Goal: Task Accomplishment & Management: Use online tool/utility

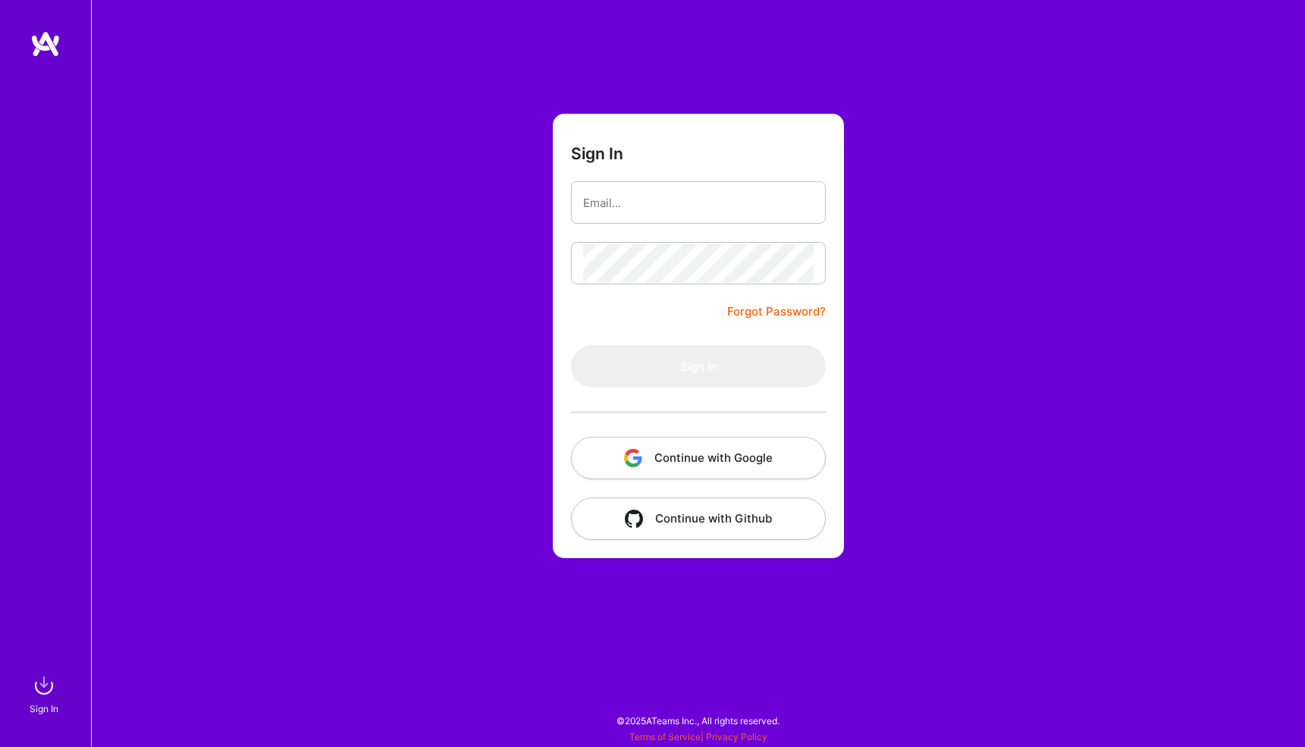
type input "[EMAIL_ADDRESS][DOMAIN_NAME]"
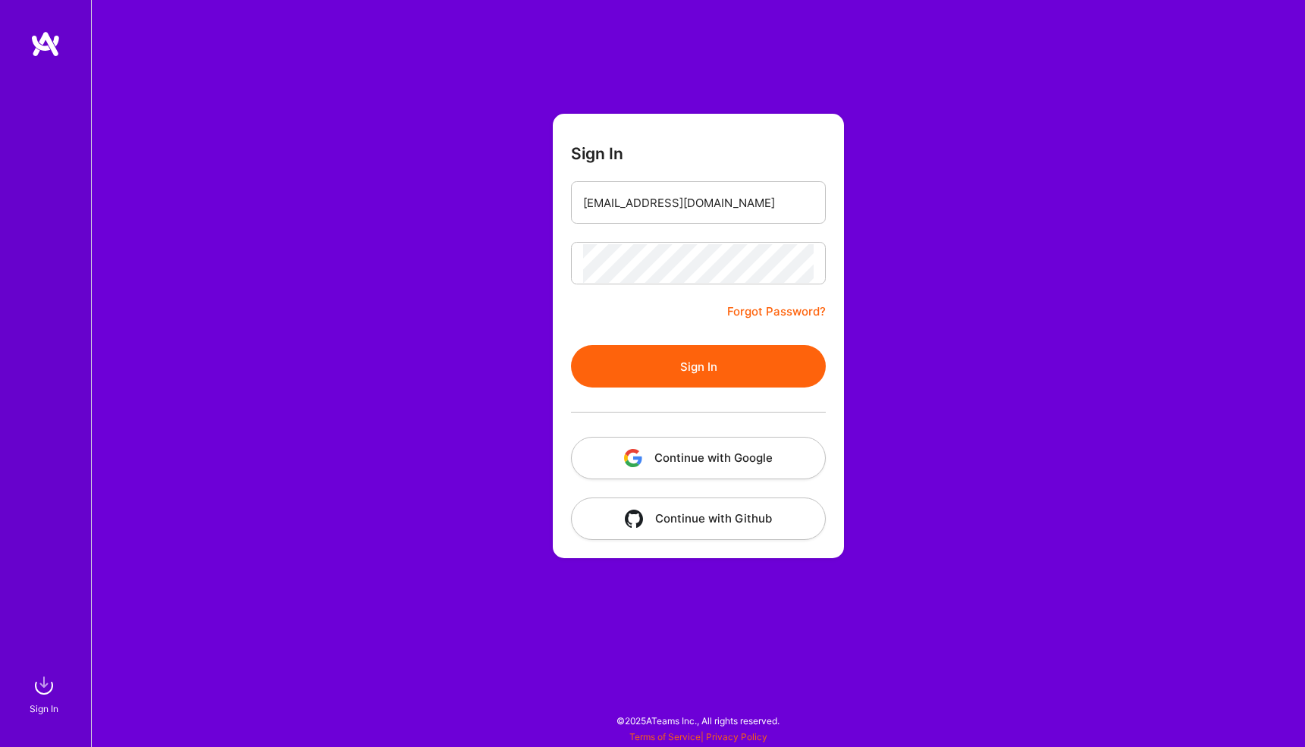
click at [686, 359] on button "Sign In" at bounding box center [698, 366] width 255 height 42
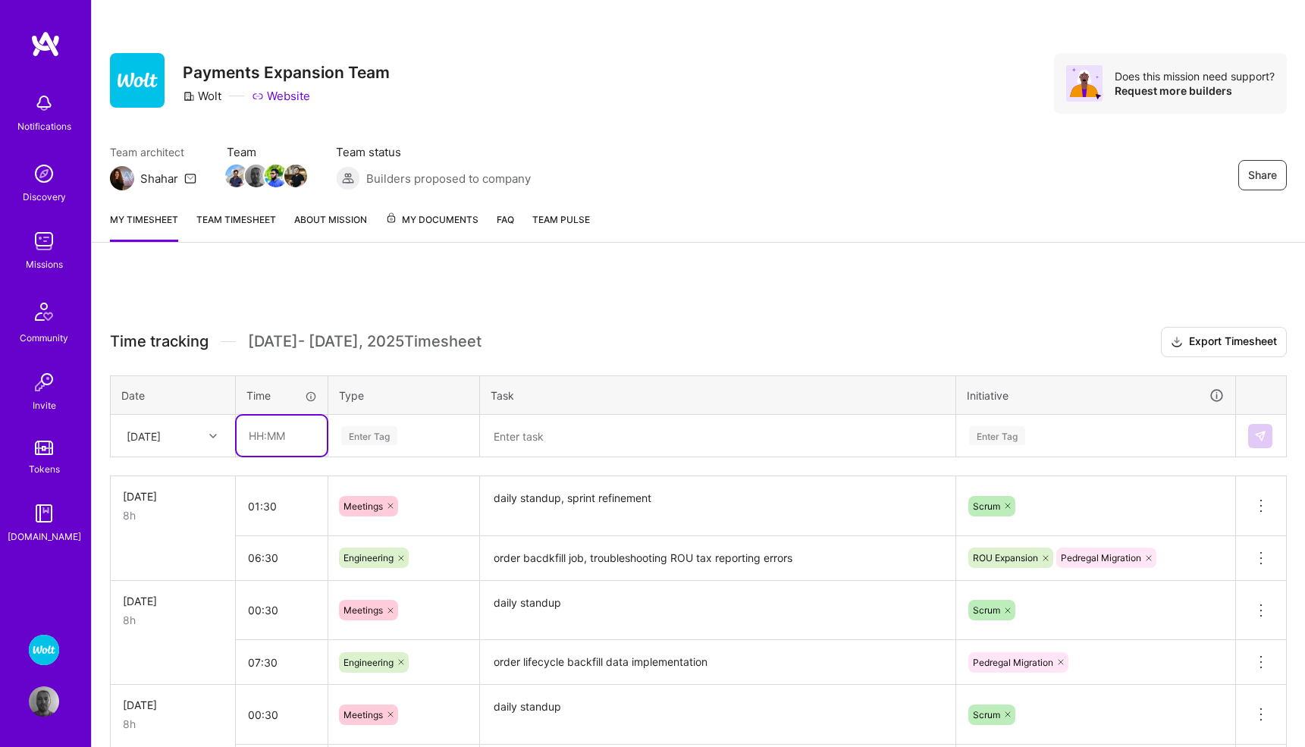
click at [267, 442] on input "text" at bounding box center [282, 436] width 90 height 40
type input "02:30"
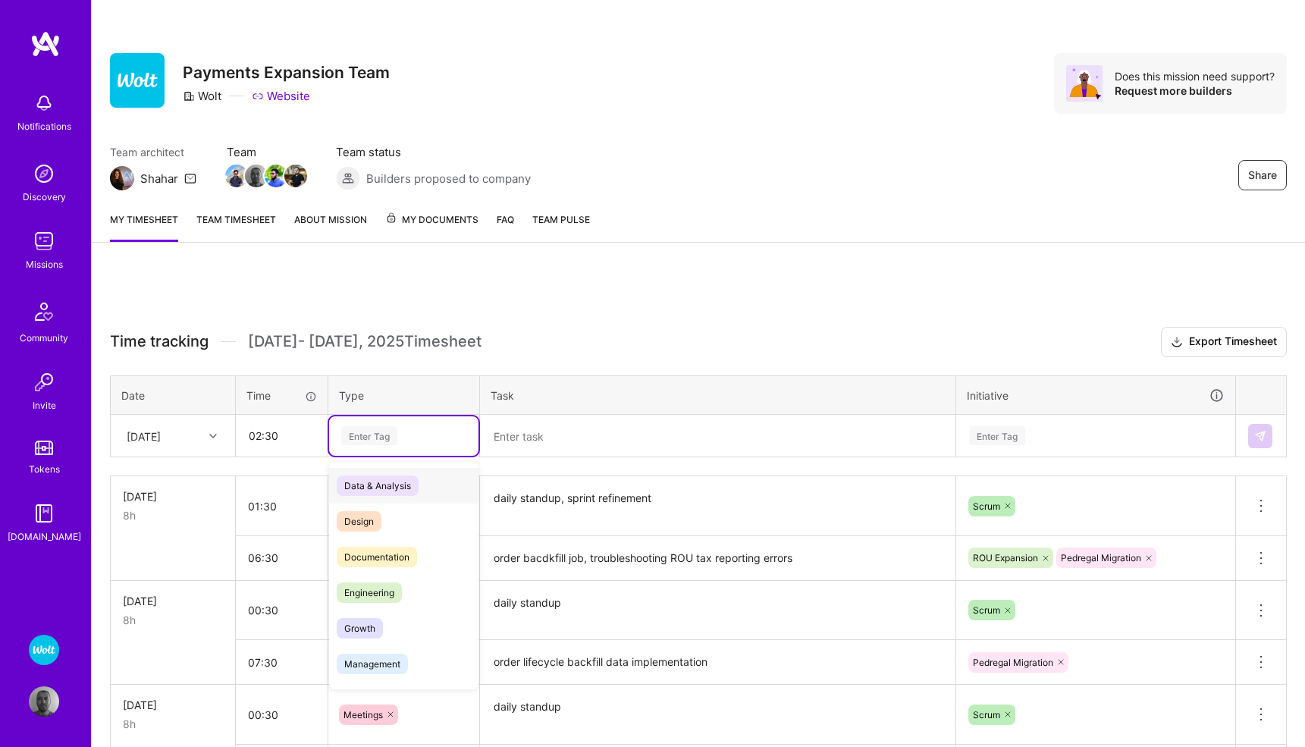
click at [374, 436] on div "Enter Tag" at bounding box center [369, 436] width 56 height 24
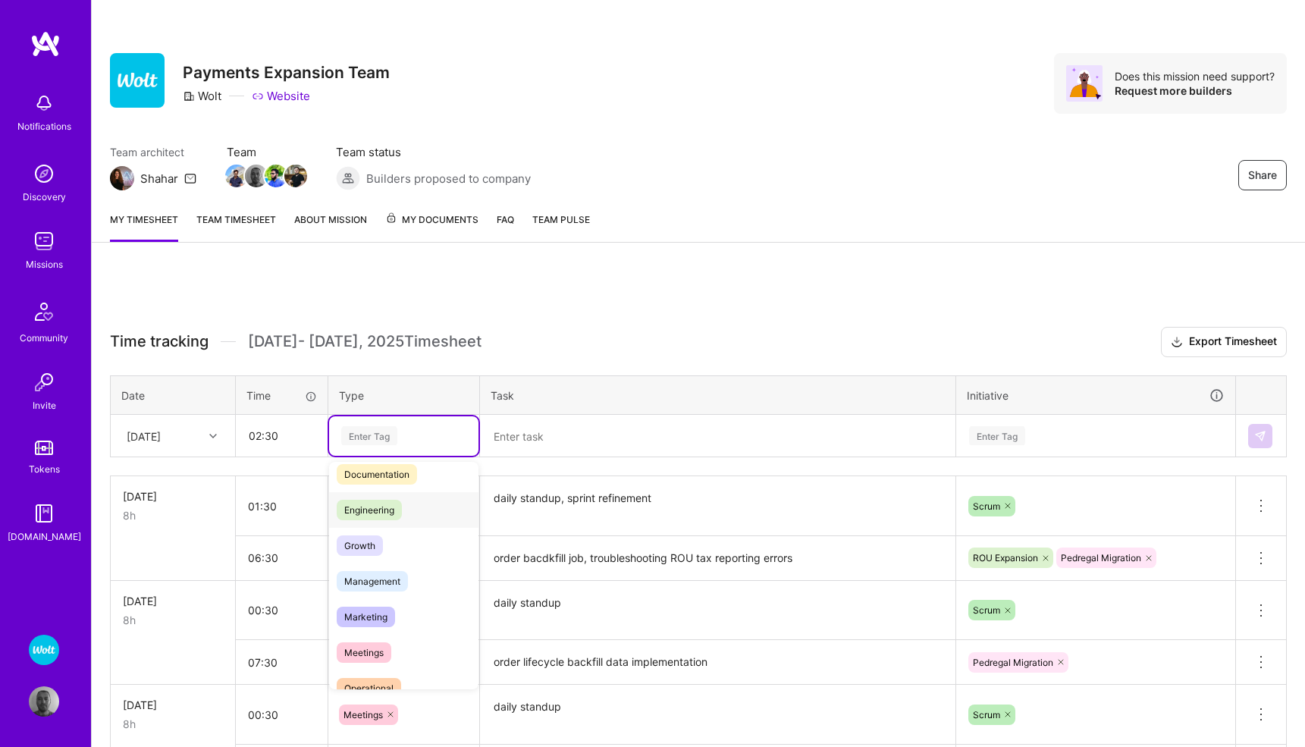
scroll to position [93, 0]
click at [375, 639] on span "Meetings" at bounding box center [364, 643] width 55 height 20
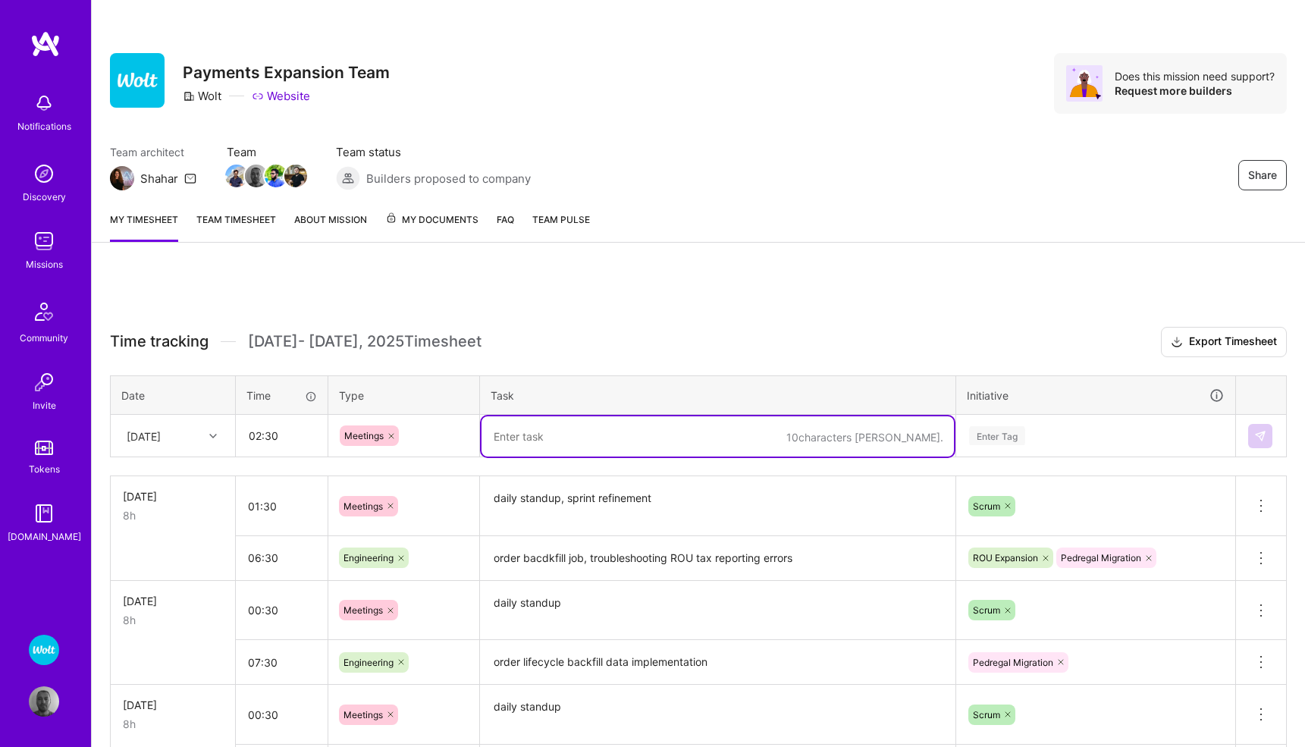
click at [536, 443] on textarea at bounding box center [718, 436] width 473 height 40
type textarea "daily standup, ROU tax reporting problem sync, knowledge sharing"
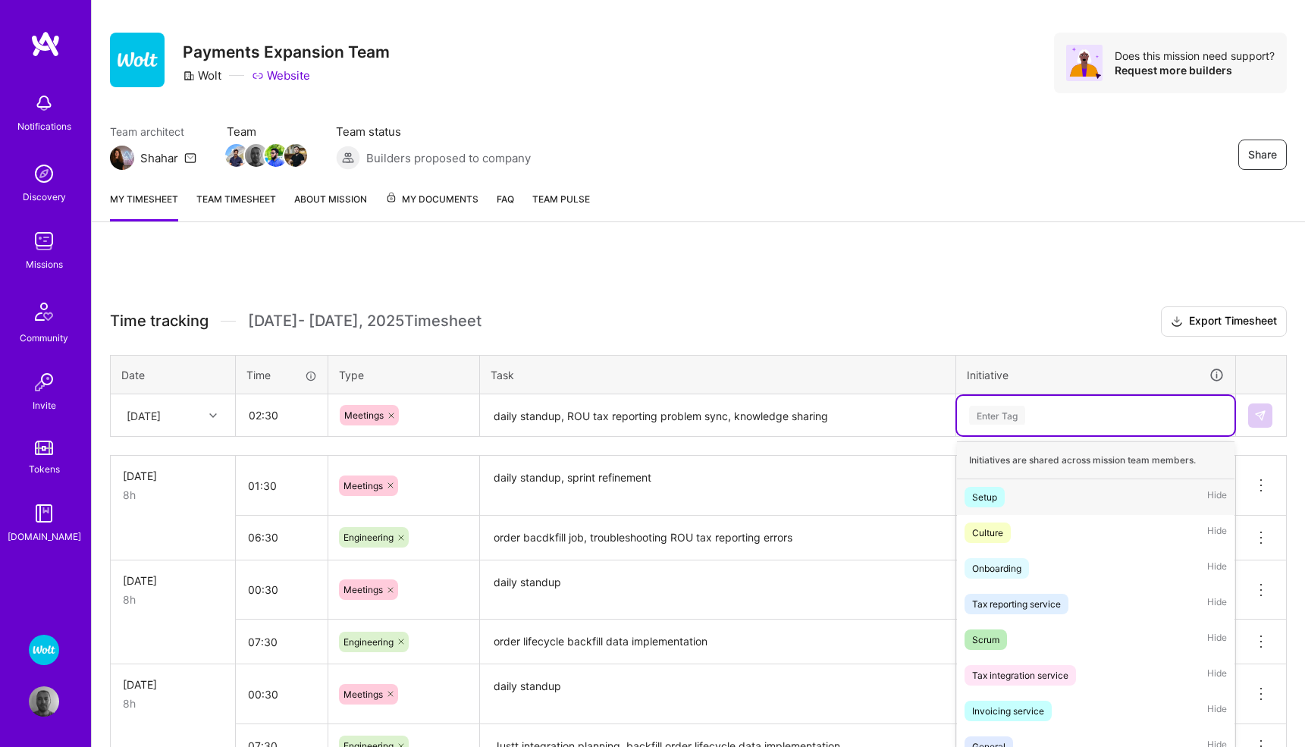
click at [1000, 435] on div "option Setup focused, 1 of 58. 58 results available. Use Up and Down to choose …" at bounding box center [1096, 415] width 278 height 39
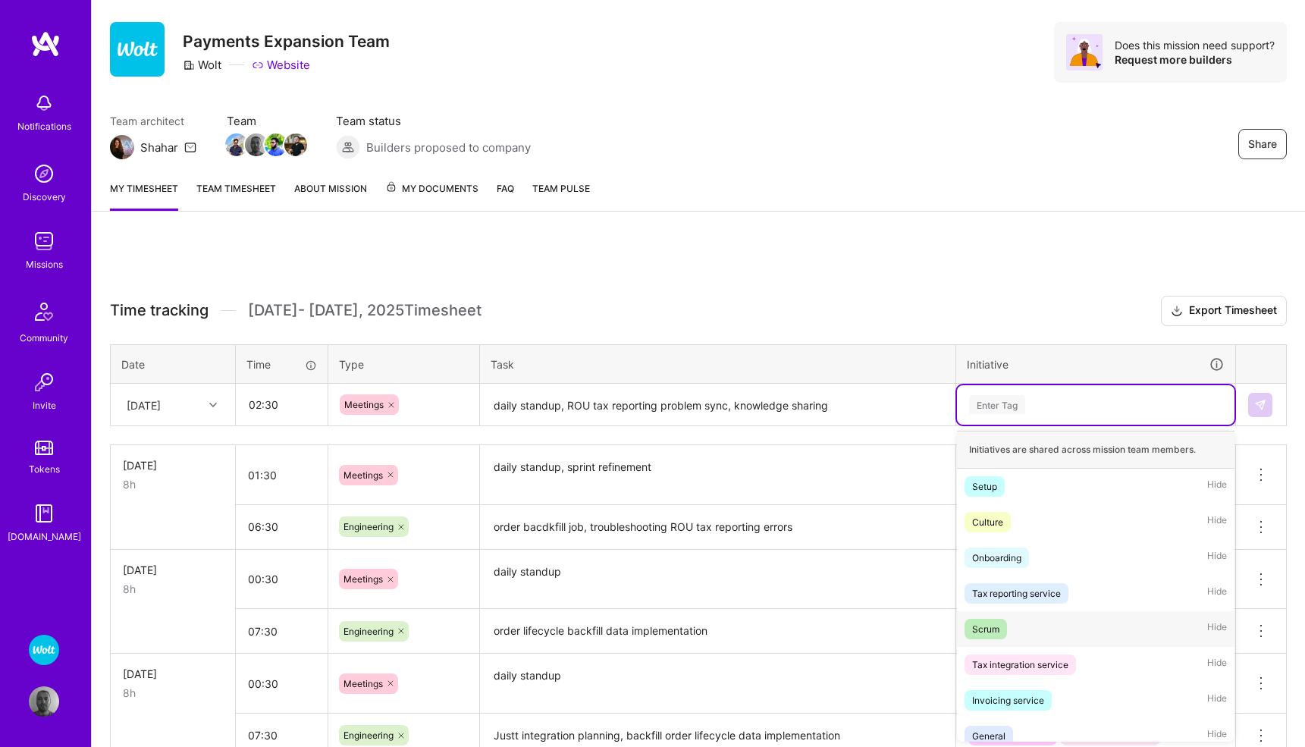
click at [989, 622] on div "Scrum" at bounding box center [985, 629] width 27 height 16
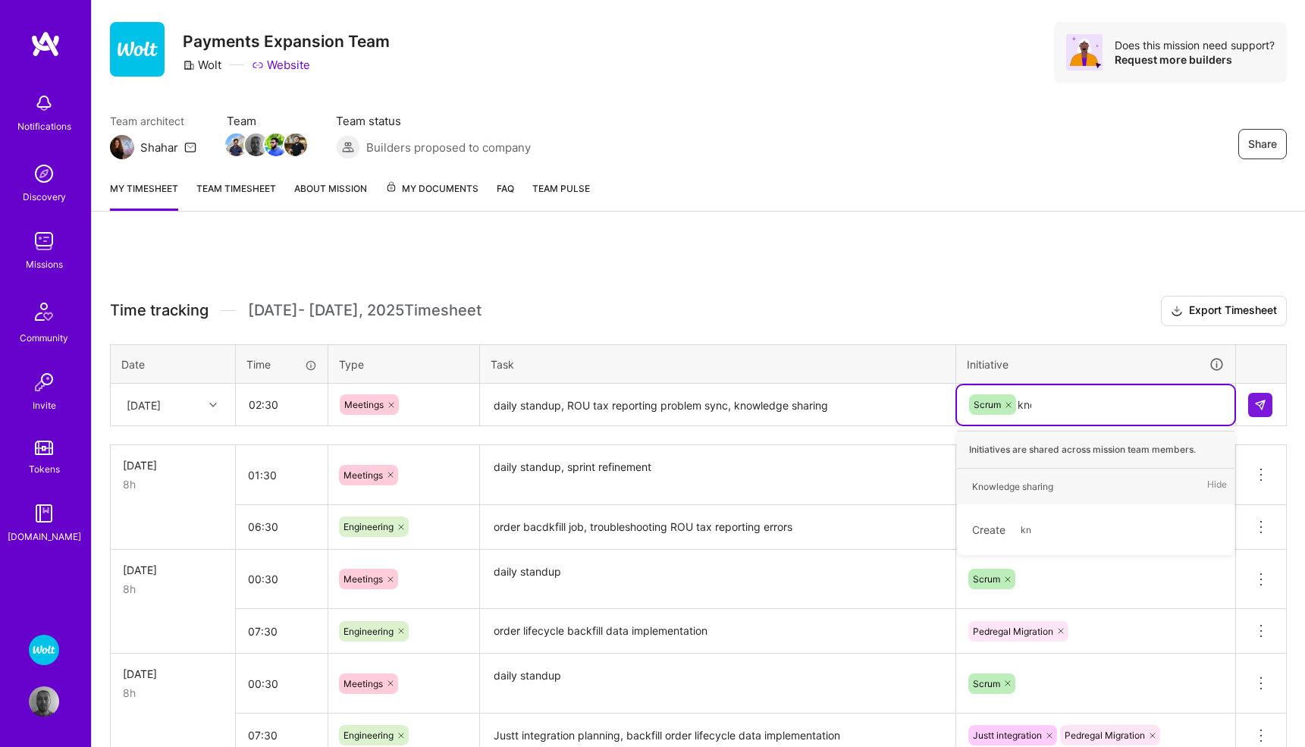
type input "know"
click at [1047, 484] on div "Knowledge sharing" at bounding box center [1012, 487] width 81 height 16
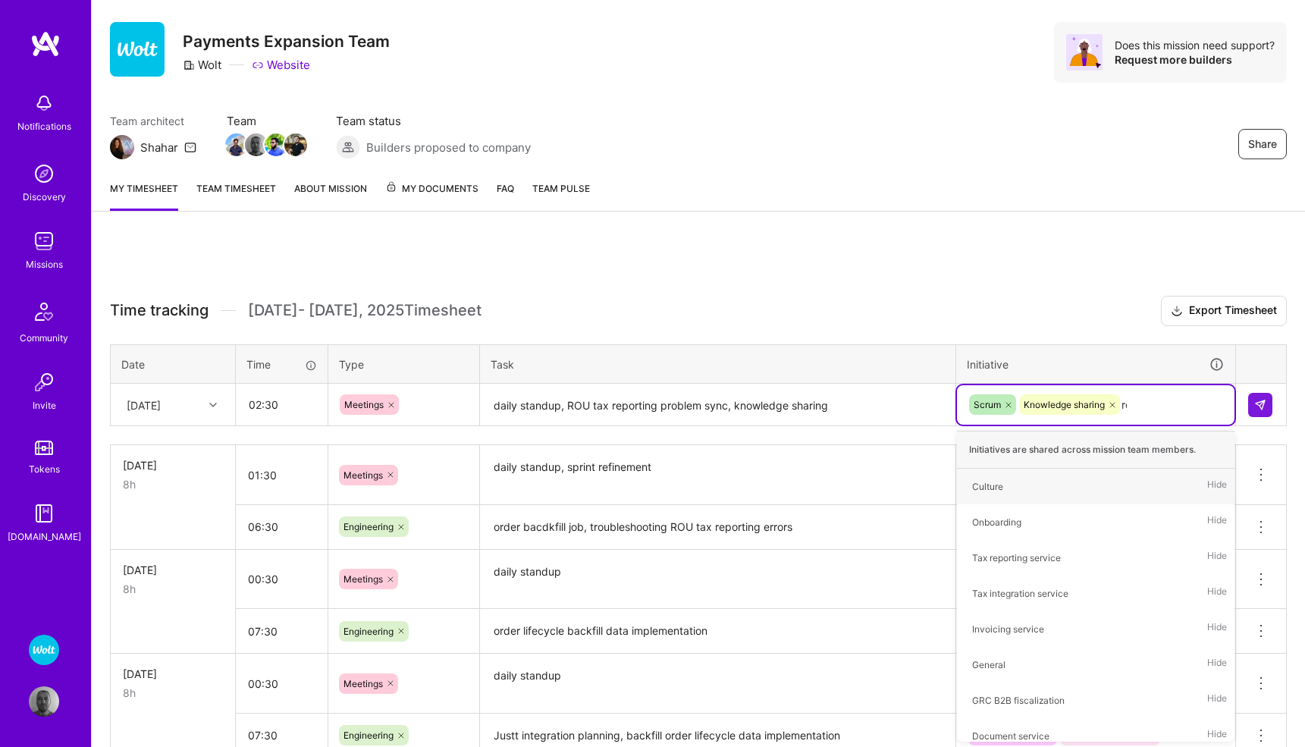
type input "rou"
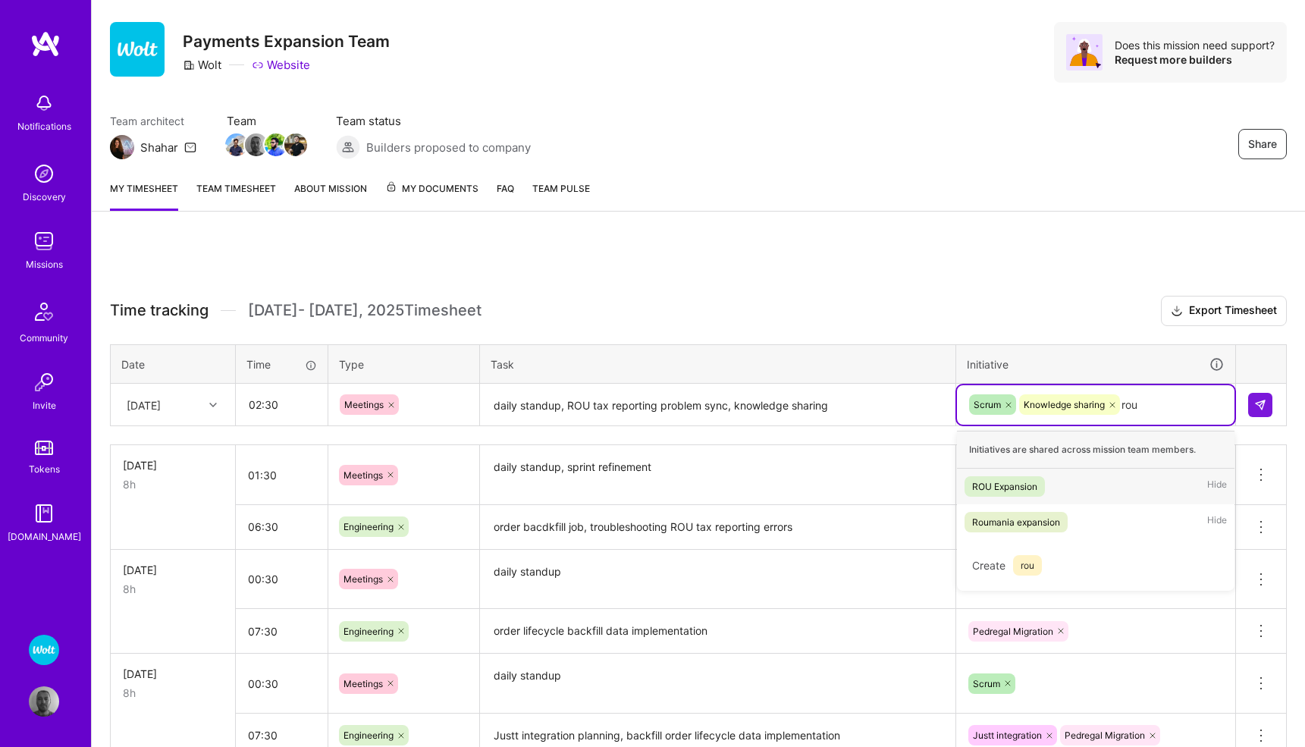
click at [1035, 487] on div "ROU Expansion" at bounding box center [1004, 487] width 65 height 16
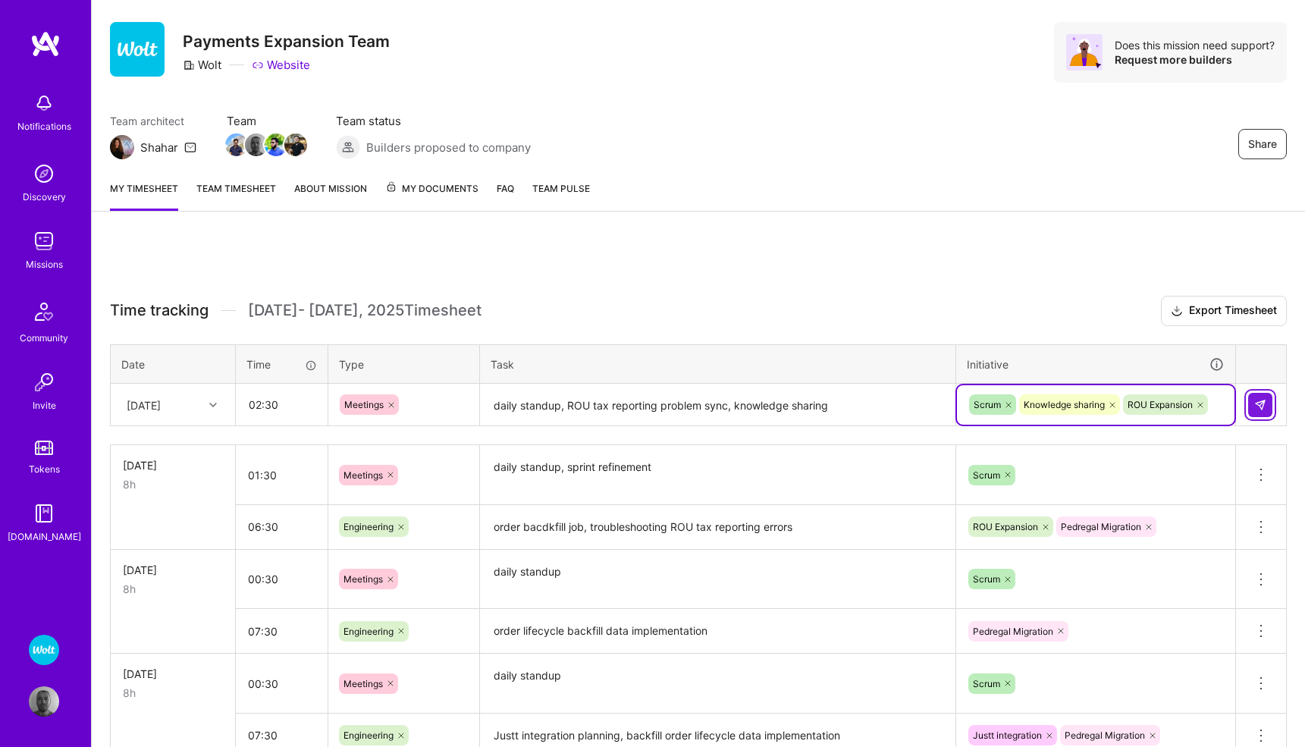
click at [1259, 409] on img at bounding box center [1261, 405] width 12 height 12
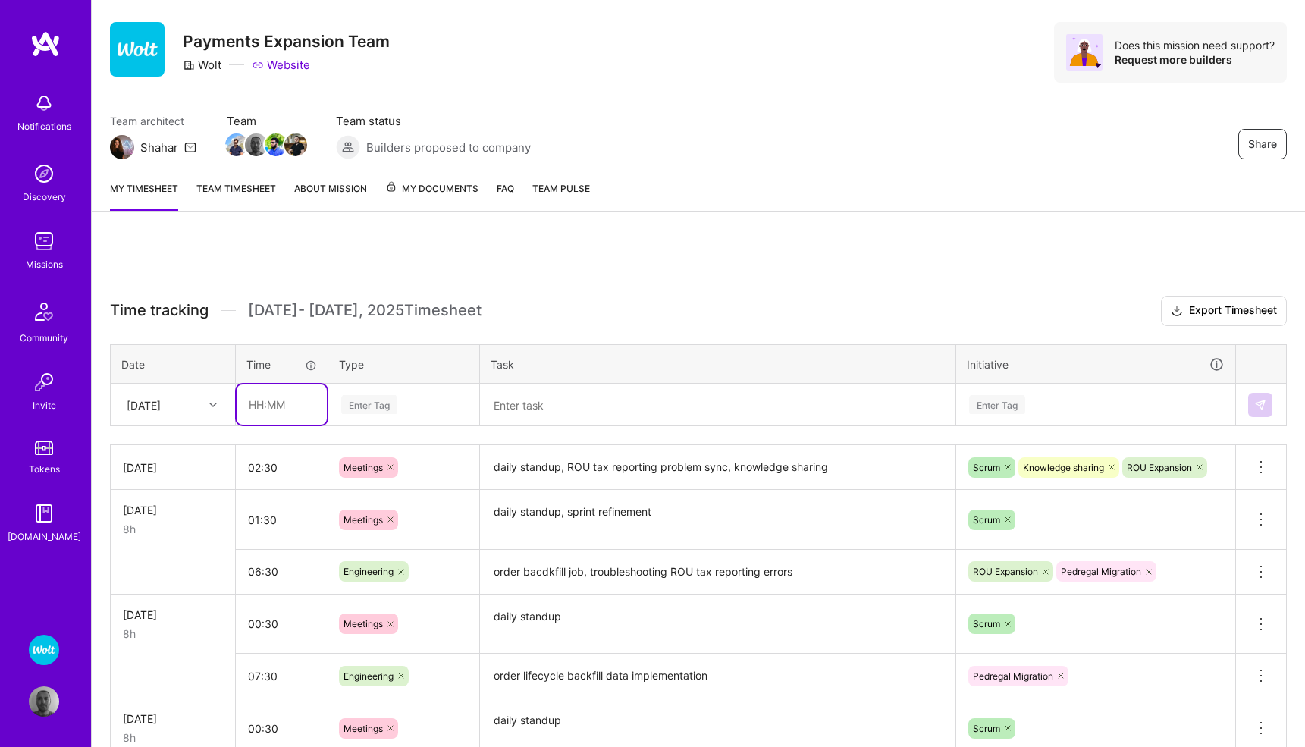
click at [280, 400] on input "text" at bounding box center [282, 405] width 90 height 40
type input "05:30"
click at [377, 404] on div "Enter Tag" at bounding box center [369, 405] width 56 height 24
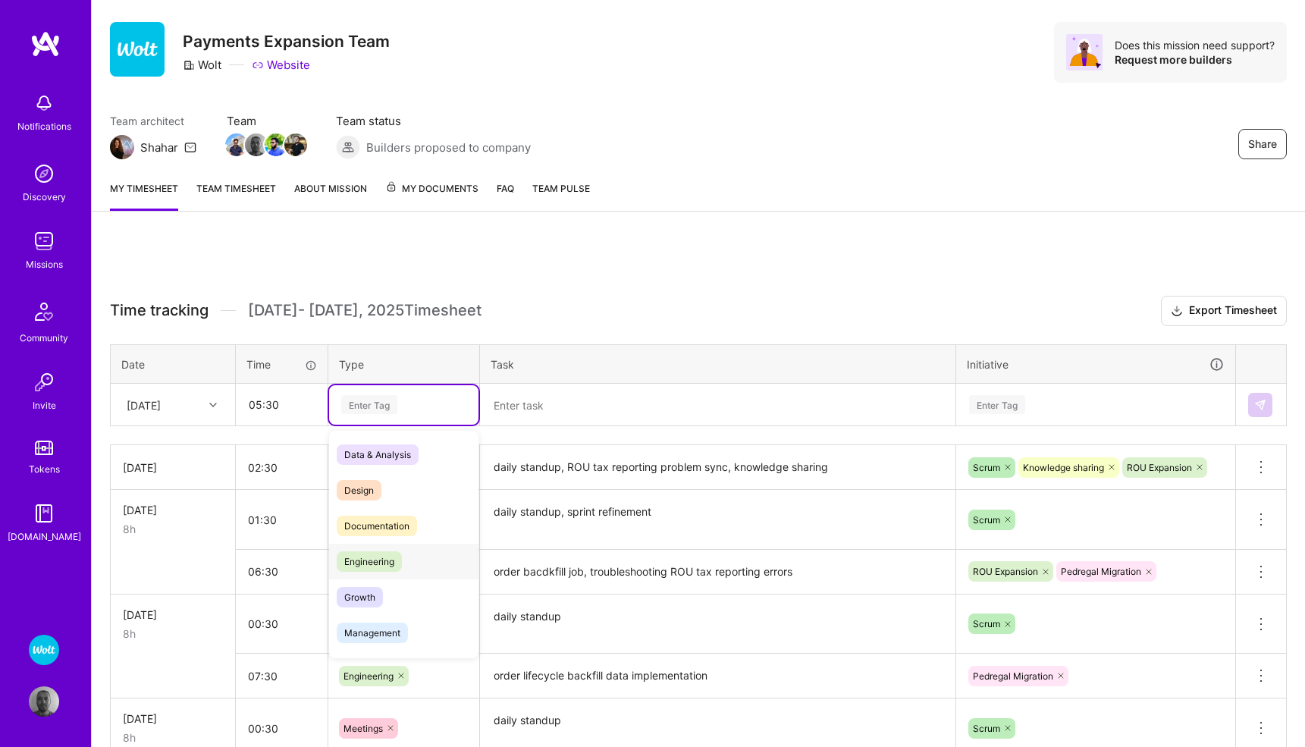
click at [369, 558] on span "Engineering" at bounding box center [369, 561] width 65 height 20
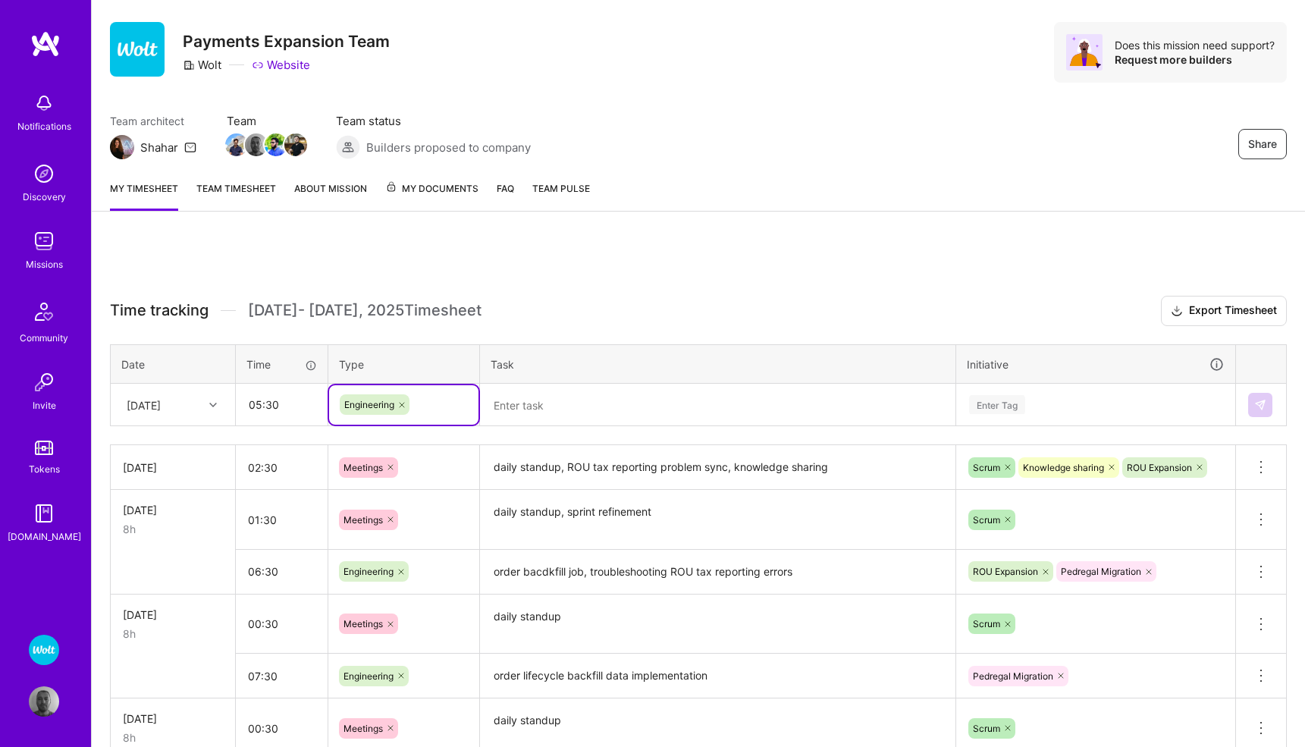
click at [529, 408] on textarea at bounding box center [718, 405] width 473 height 40
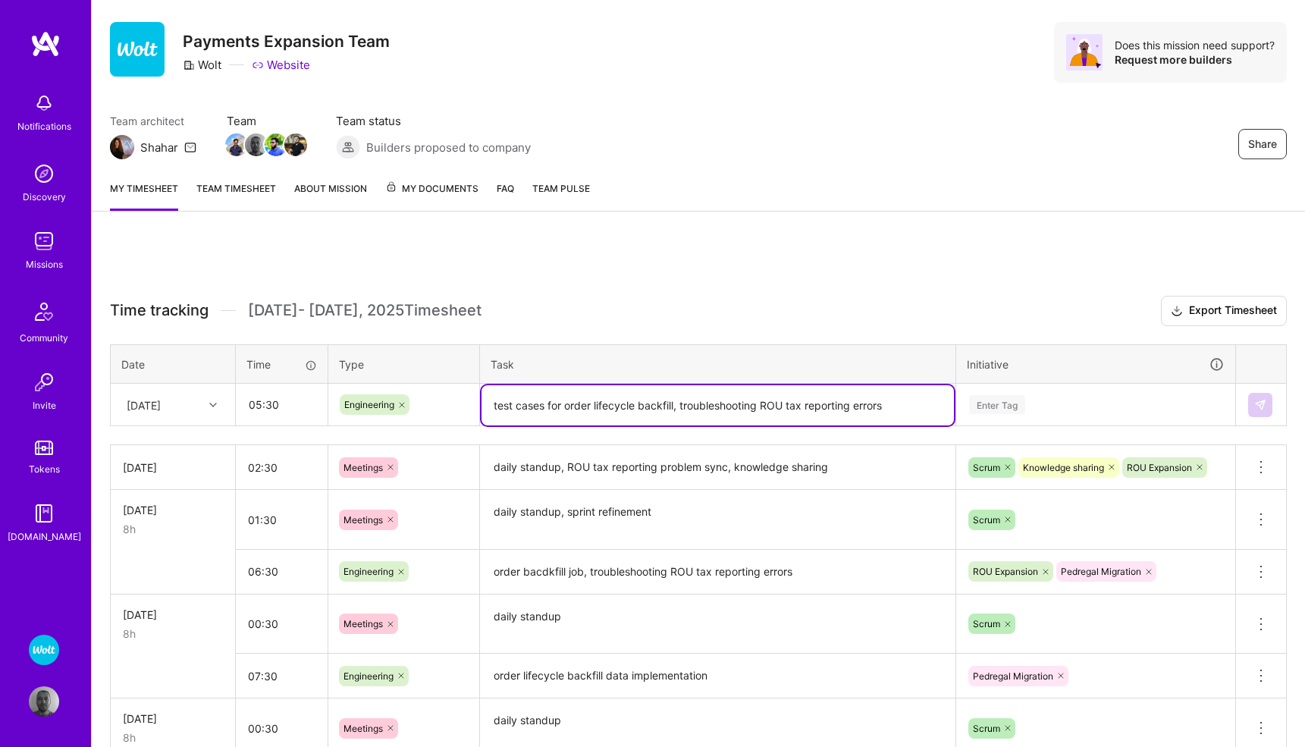
type textarea "test cases for order lifecycle backfill, troubleshooting ROU tax reporting erro…"
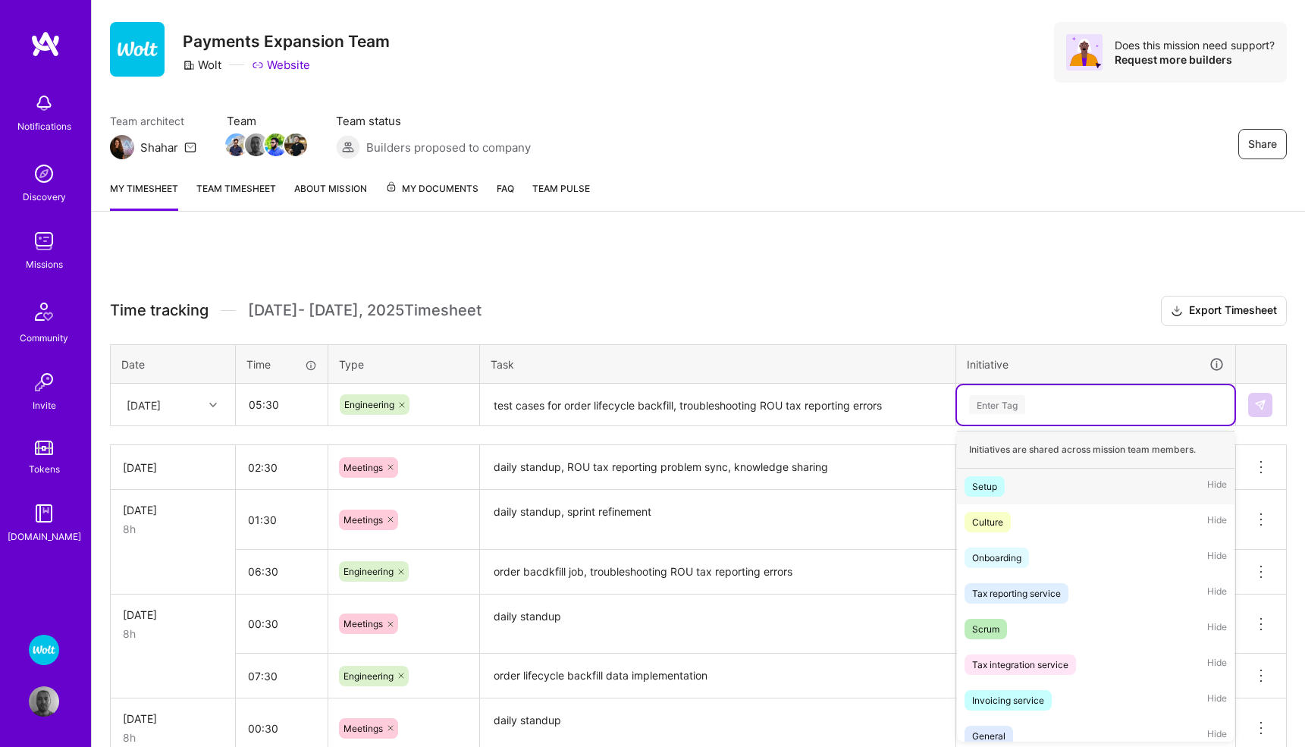
click at [989, 402] on div "Enter Tag" at bounding box center [997, 405] width 56 height 24
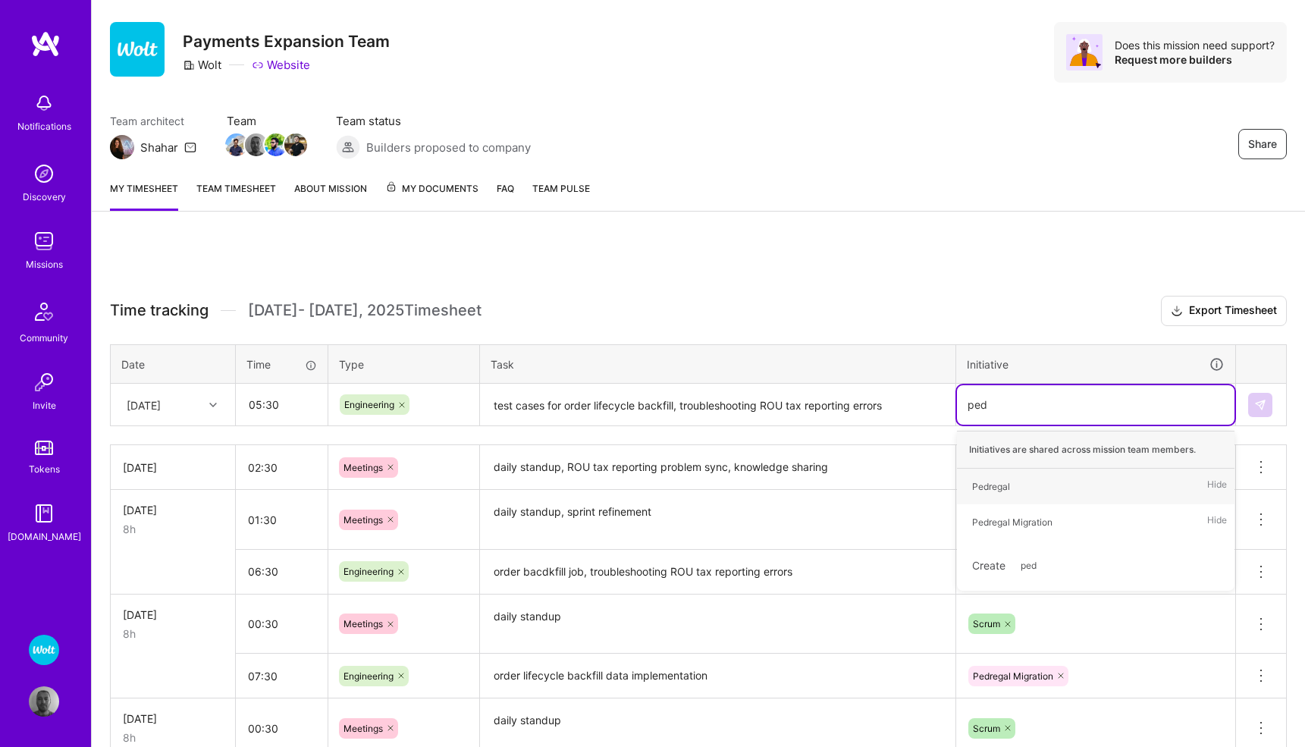
type input "pedr"
click at [1000, 525] on div "Pedregal Migration" at bounding box center [1012, 522] width 80 height 16
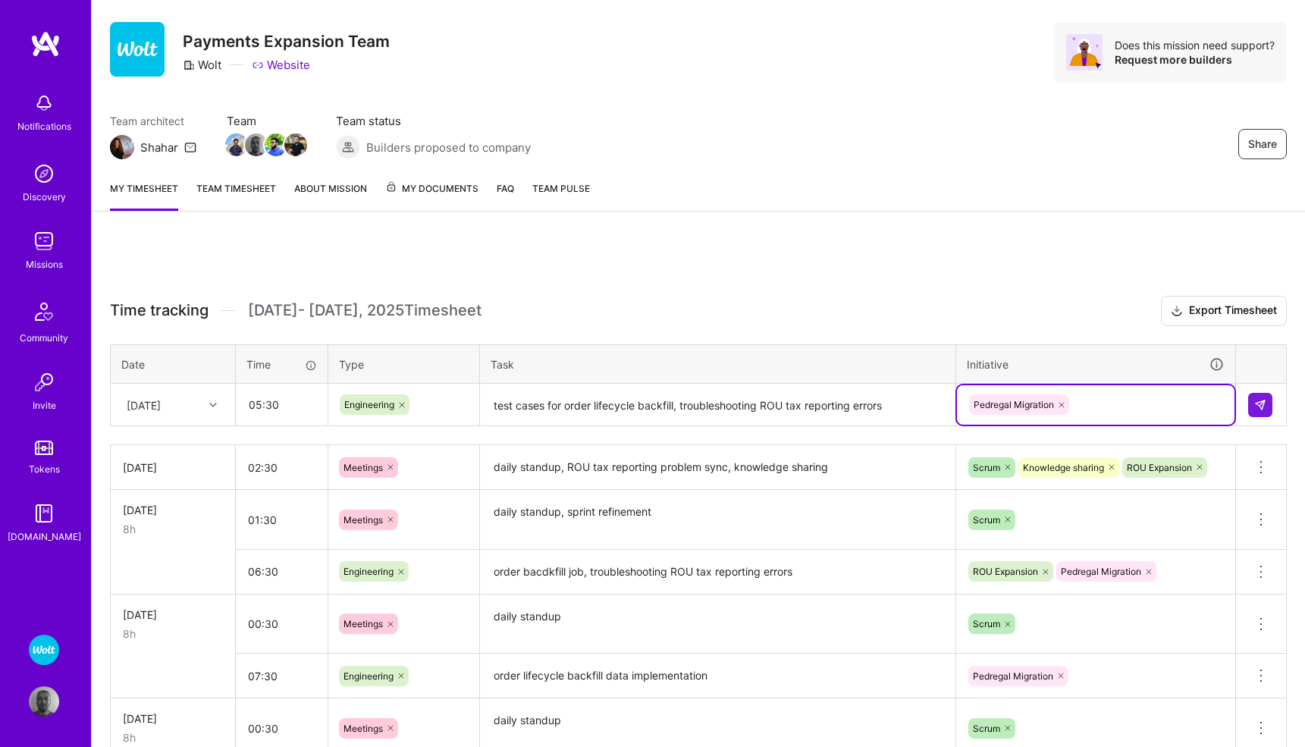
click at [1113, 395] on div "Pedregal Migration" at bounding box center [1096, 405] width 256 height 24
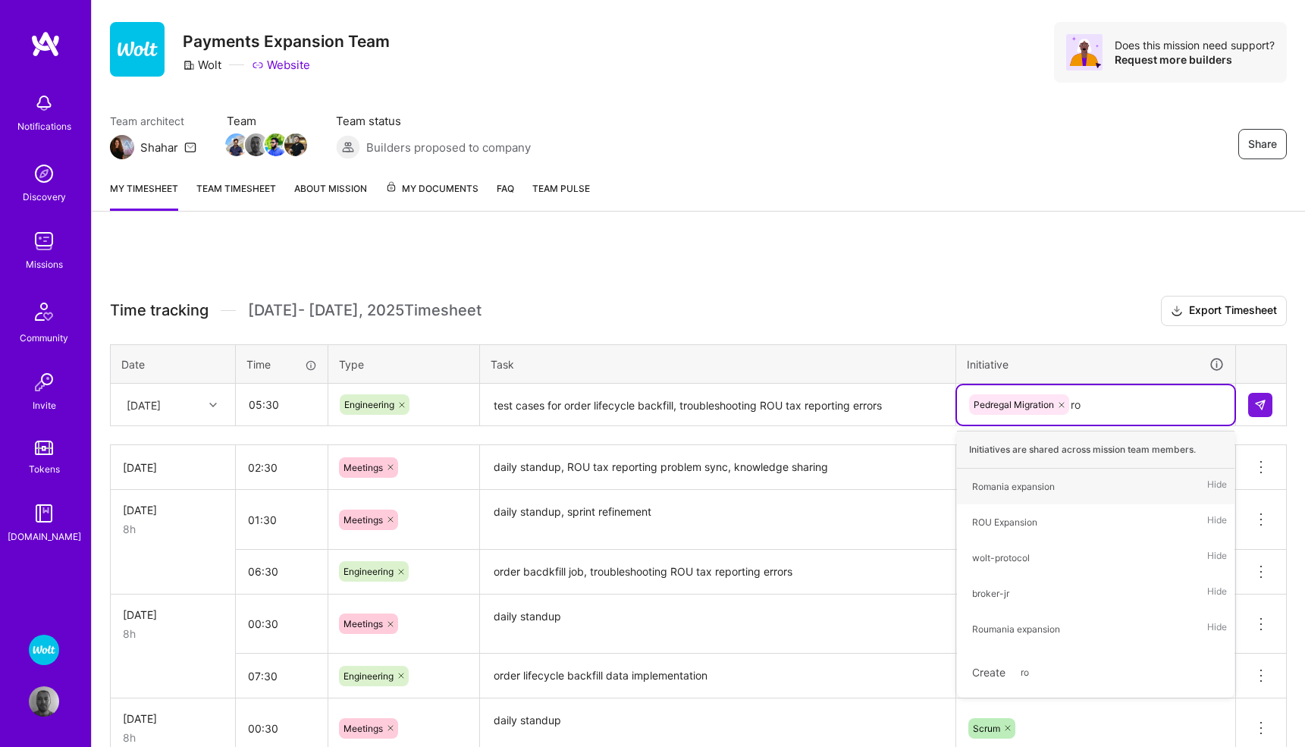
type input "rou"
click at [1044, 483] on span "ROU Expansion" at bounding box center [1005, 486] width 80 height 20
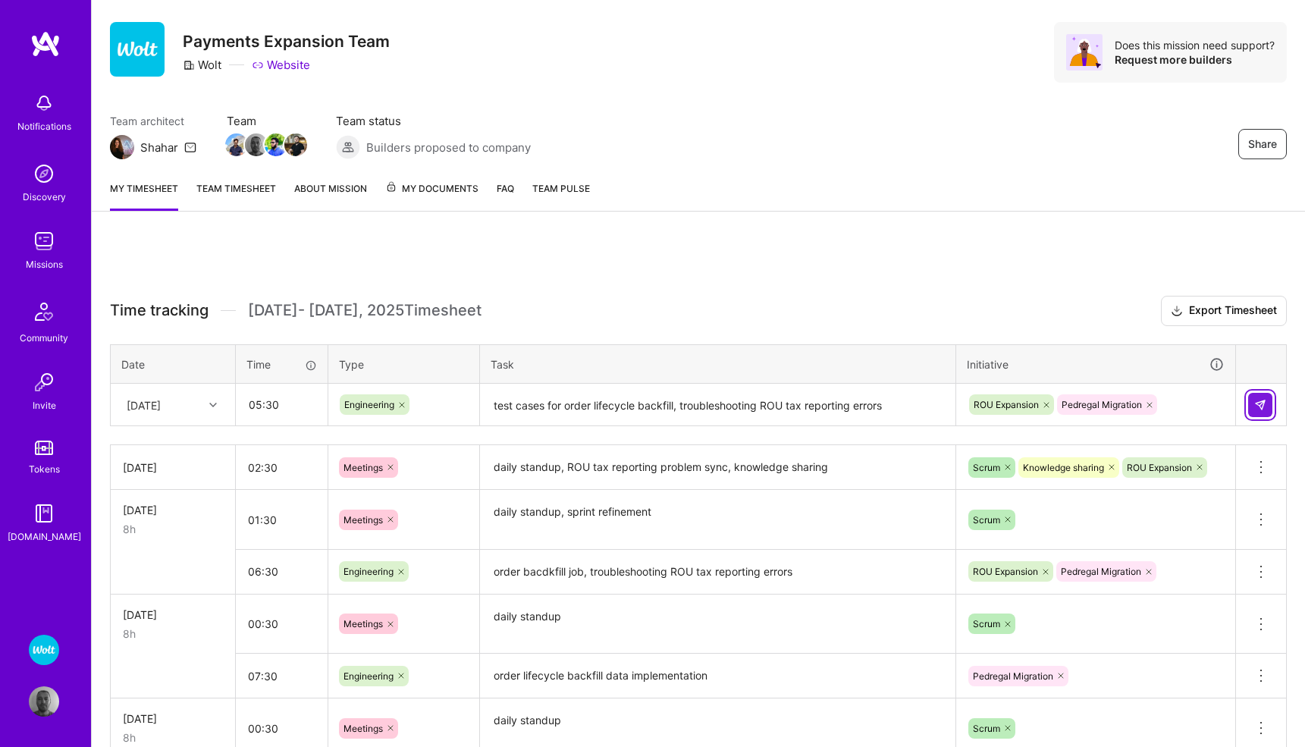
click at [1265, 406] on img at bounding box center [1261, 405] width 12 height 12
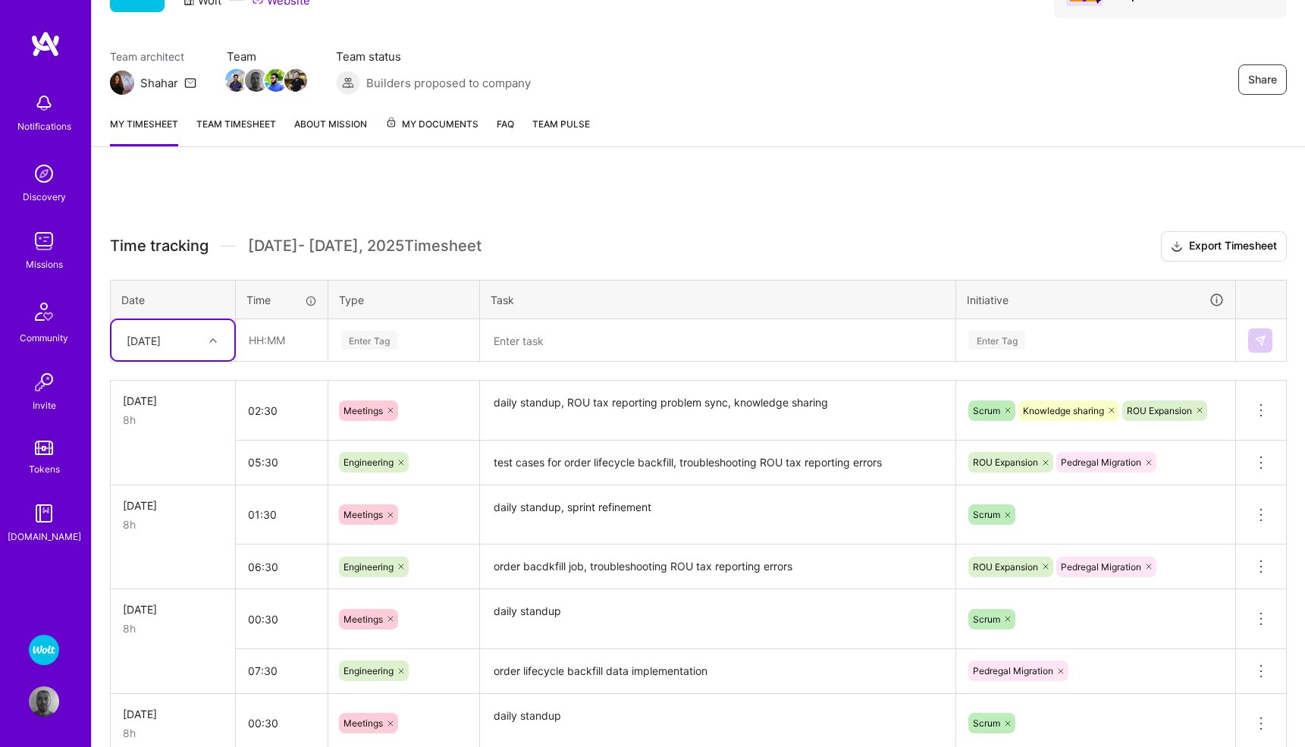
scroll to position [0, 0]
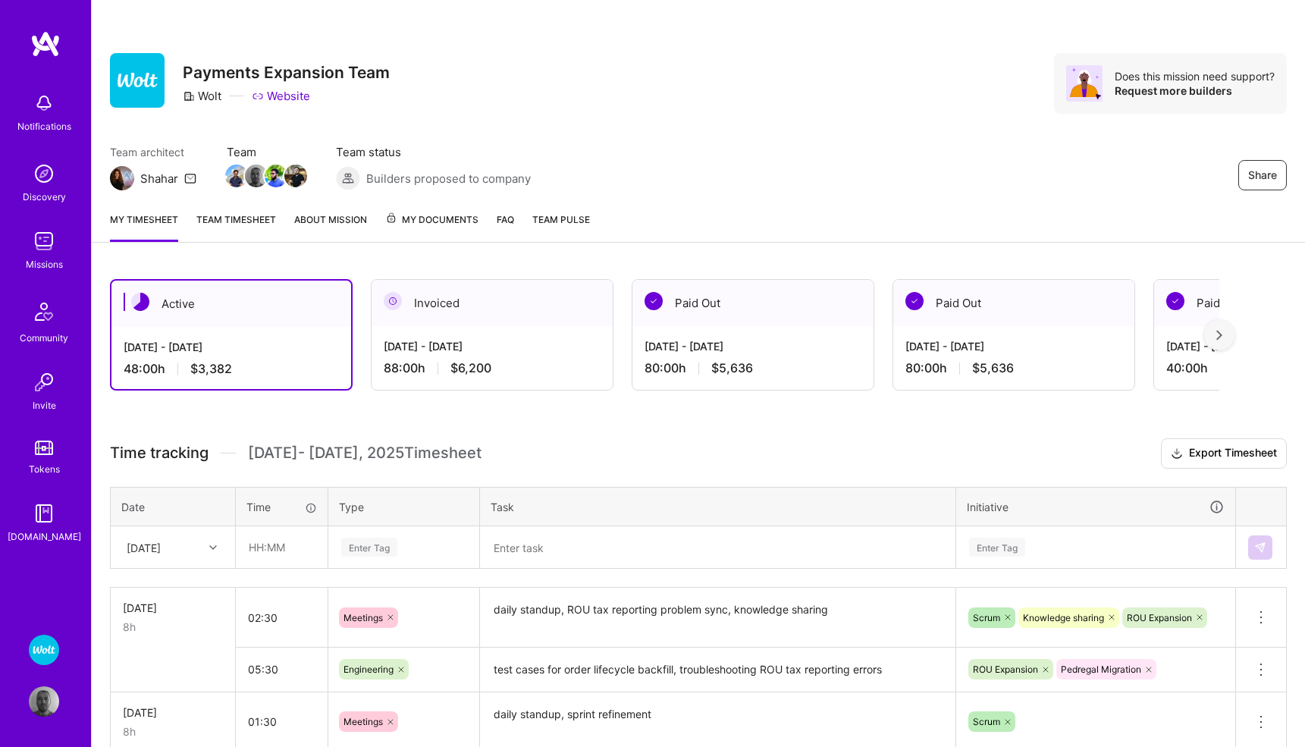
click at [446, 221] on span "My Documents" at bounding box center [431, 220] width 93 height 17
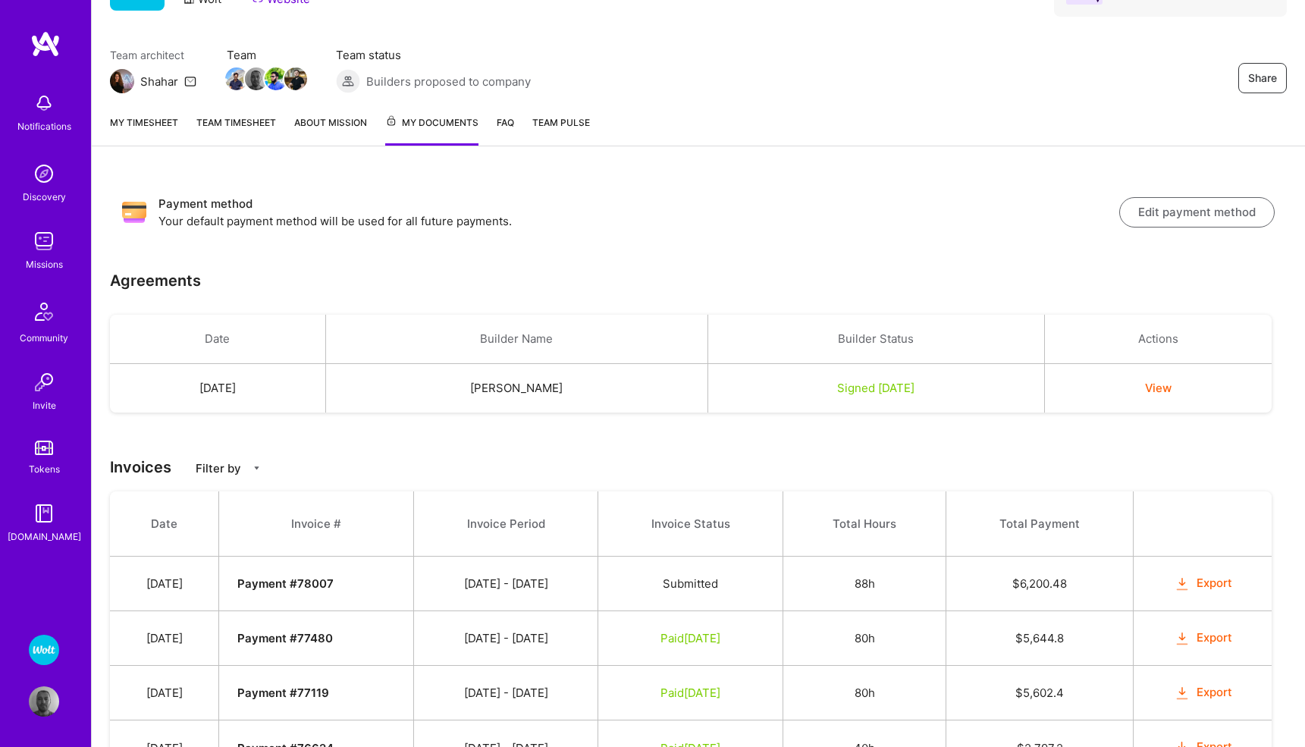
scroll to position [98, 0]
